Goal: Find specific page/section: Find specific page/section

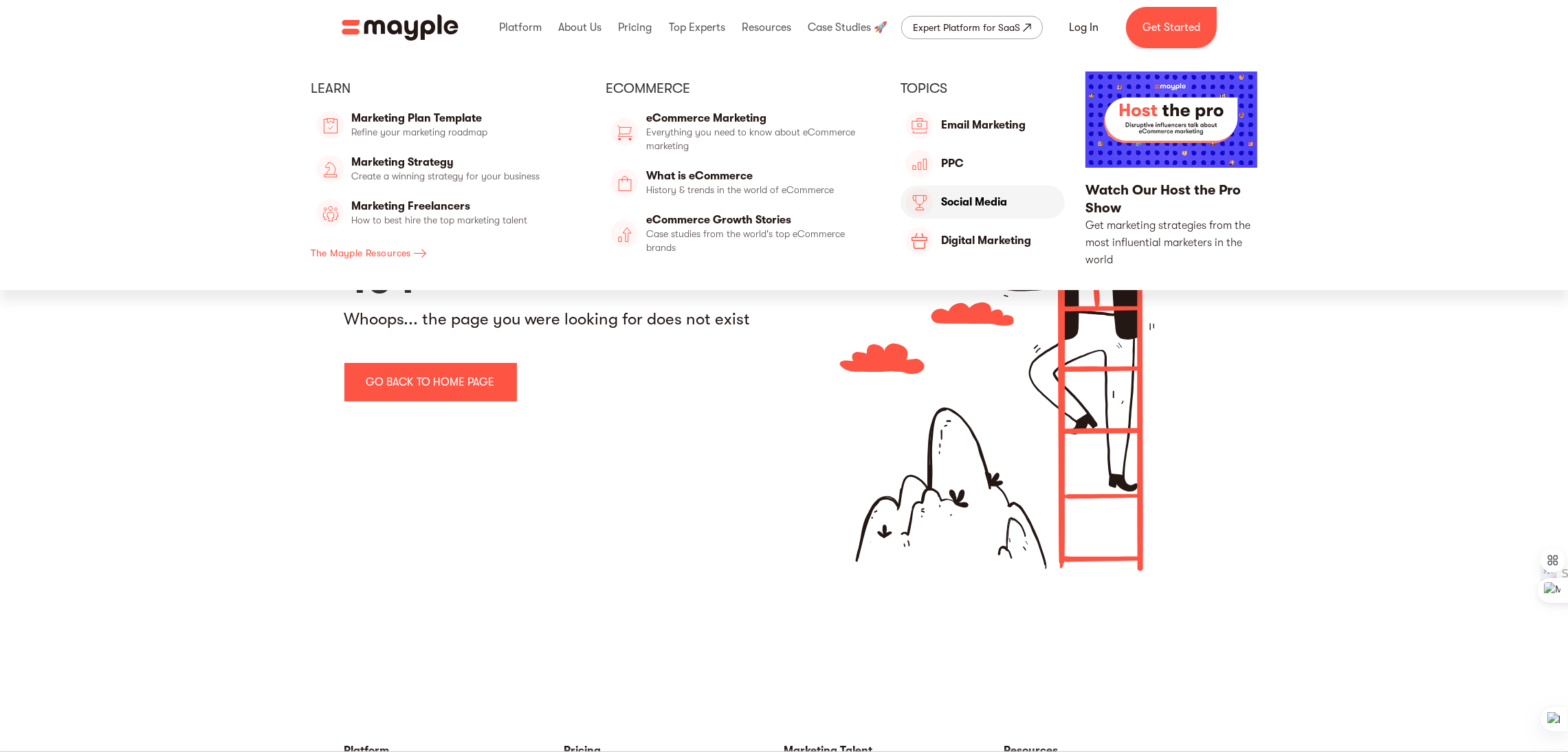
click at [990, 203] on link "Top Experts" at bounding box center [982, 202] width 165 height 33
click at [984, 238] on link "Ecommerce" at bounding box center [982, 241] width 165 height 33
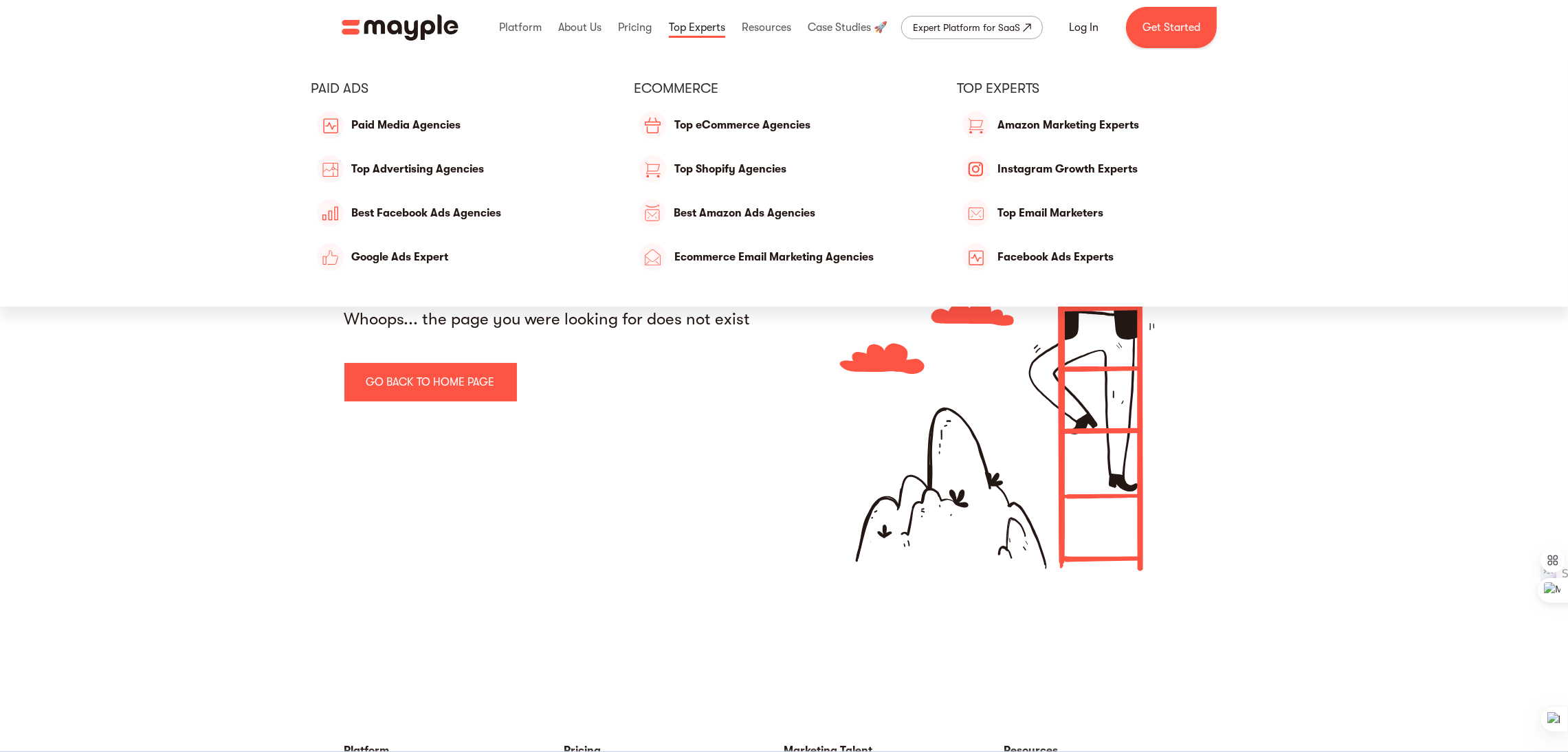
click at [697, 26] on link at bounding box center [697, 27] width 63 height 44
click at [1083, 260] on link "Facebook Ads Experts" at bounding box center [1107, 257] width 300 height 33
